Goal: Information Seeking & Learning: Learn about a topic

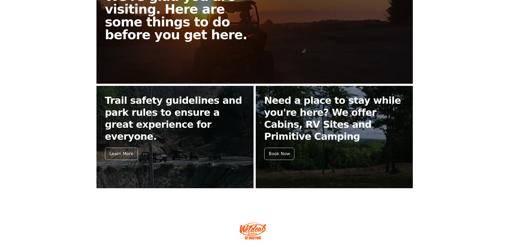
scroll to position [160, 0]
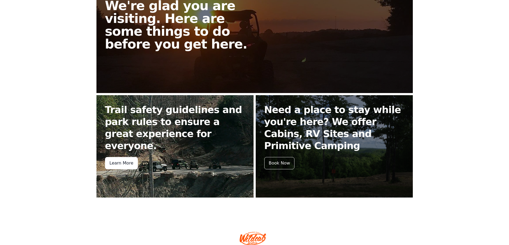
click at [119, 157] on div "Learn More" at bounding box center [121, 163] width 33 height 12
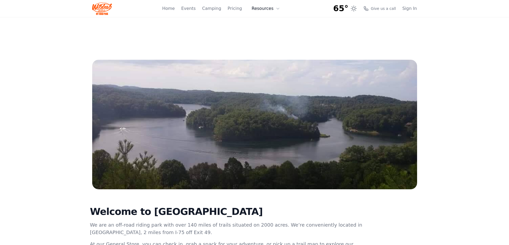
click at [266, 9] on button "Resources" at bounding box center [265, 8] width 35 height 11
click at [238, 9] on link "Pricing" at bounding box center [235, 8] width 14 height 6
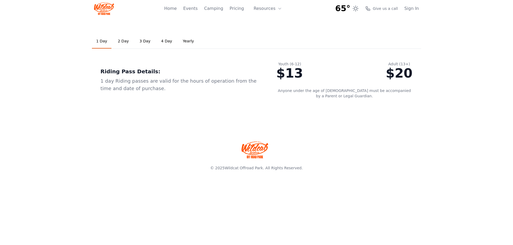
click at [123, 42] on link "2 Day" at bounding box center [122, 41] width 19 height 14
click at [182, 41] on link "Yearly" at bounding box center [188, 41] width 20 height 14
click at [197, 9] on link "Events" at bounding box center [190, 8] width 14 height 6
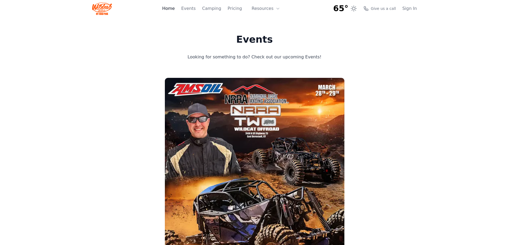
click at [175, 9] on link "Home" at bounding box center [168, 8] width 13 height 6
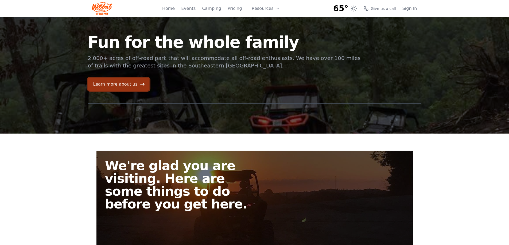
click at [118, 81] on link "Learn more about us" at bounding box center [118, 84] width 61 height 13
